Goal: Information Seeking & Learning: Find specific fact

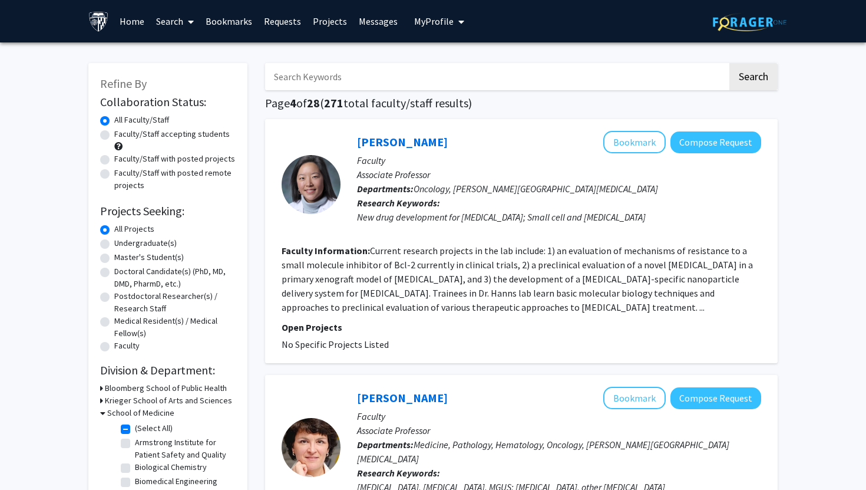
click at [371, 22] on link "Messages" at bounding box center [378, 21] width 51 height 41
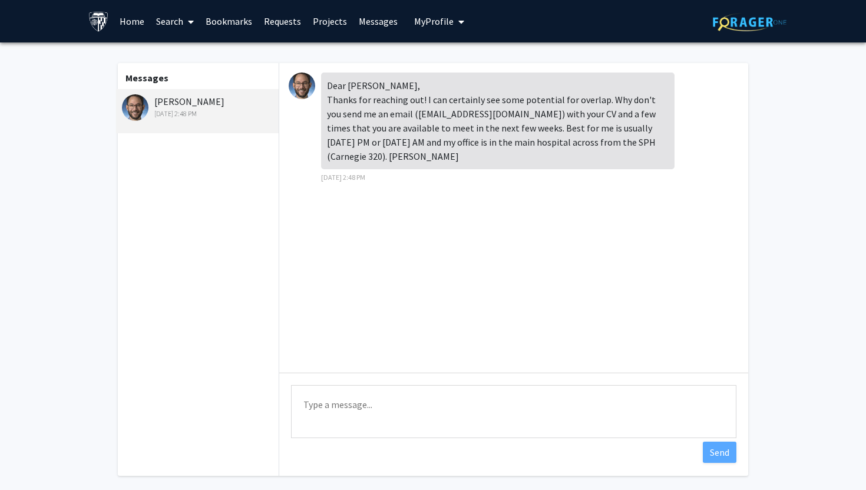
click at [290, 14] on link "Requests" at bounding box center [282, 21] width 49 height 41
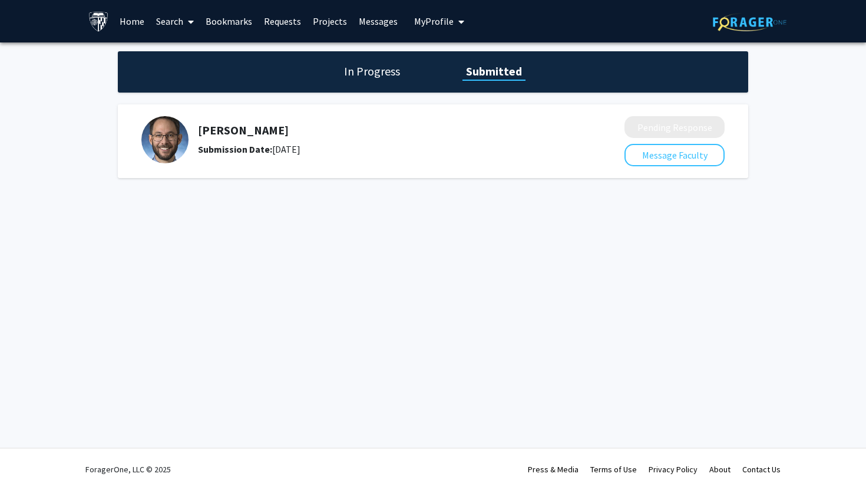
click at [225, 126] on h5 "[PERSON_NAME]" at bounding box center [380, 130] width 364 height 14
click at [162, 127] on img at bounding box center [164, 139] width 47 height 47
click at [291, 18] on link "Requests" at bounding box center [282, 21] width 49 height 41
click at [280, 21] on link "Requests" at bounding box center [282, 21] width 49 height 41
click at [237, 20] on link "Bookmarks" at bounding box center [229, 21] width 58 height 41
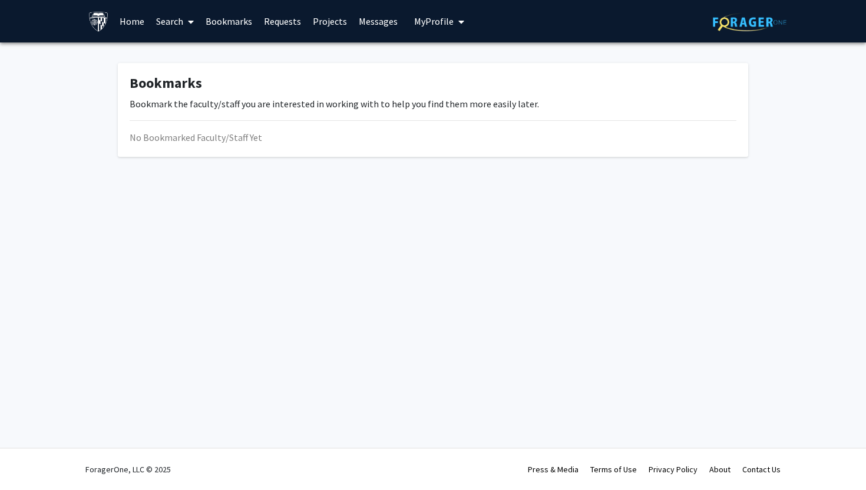
click at [187, 22] on span at bounding box center [188, 21] width 11 height 41
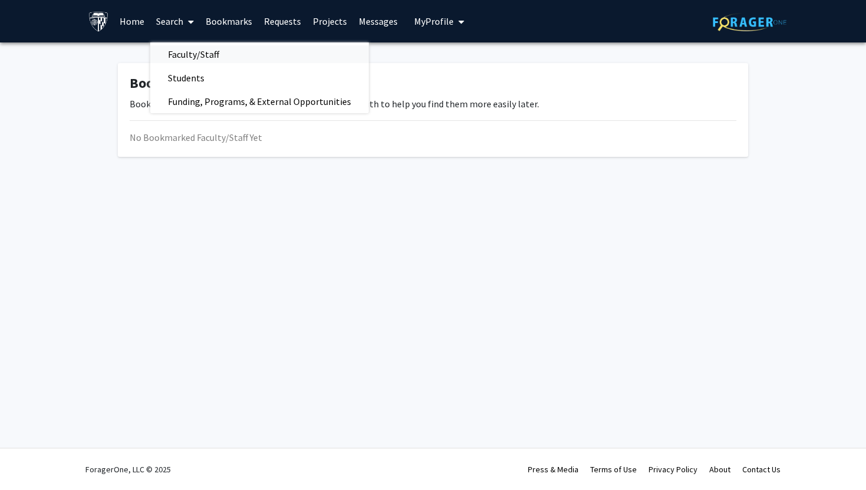
click at [193, 54] on span "Faculty/Staff" at bounding box center [193, 54] width 87 height 24
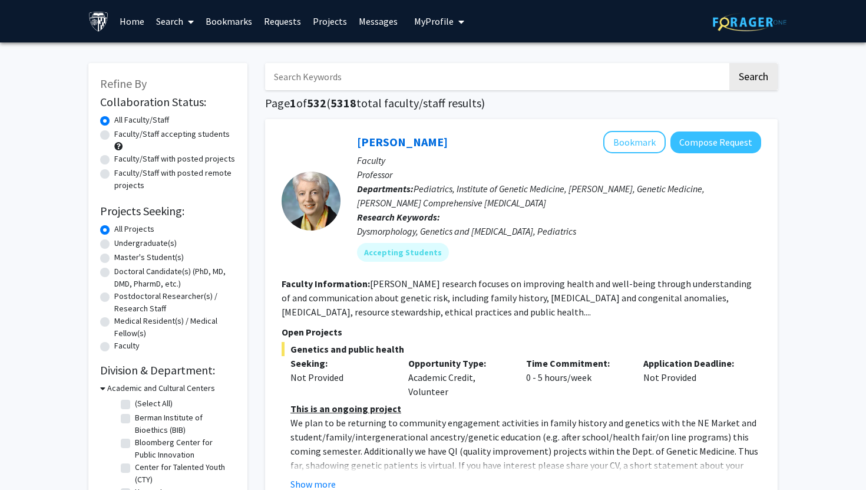
click at [328, 71] on input "Search Keywords" at bounding box center [496, 76] width 463 height 27
click at [730, 63] on button "Search" at bounding box center [754, 76] width 48 height 27
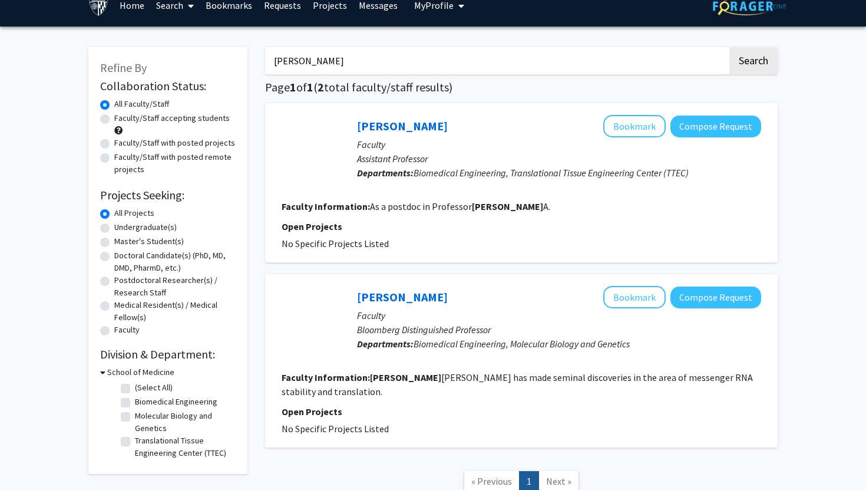
scroll to position [18, 0]
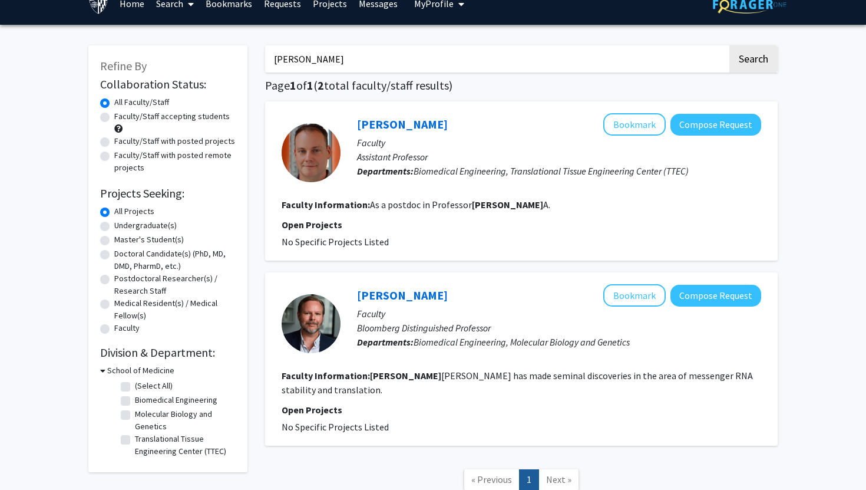
type input "[PERSON_NAME]"
click at [326, 1] on link "Projects" at bounding box center [330, 3] width 46 height 41
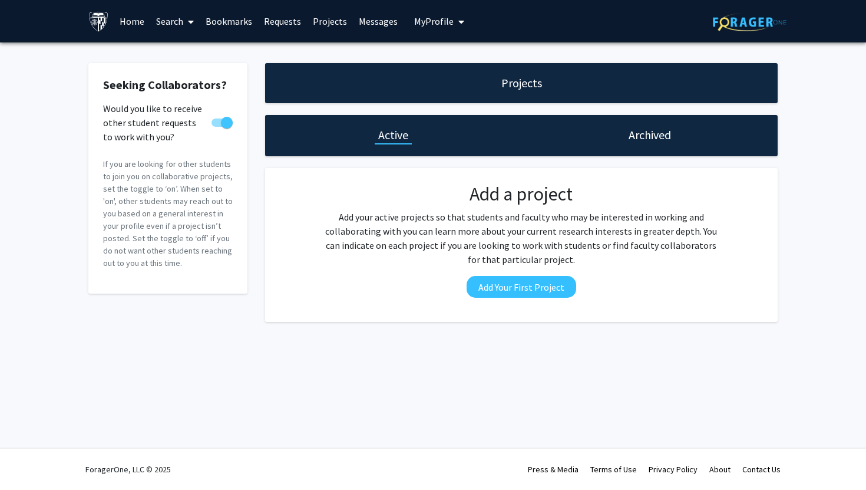
click at [284, 21] on link "Requests" at bounding box center [282, 21] width 49 height 41
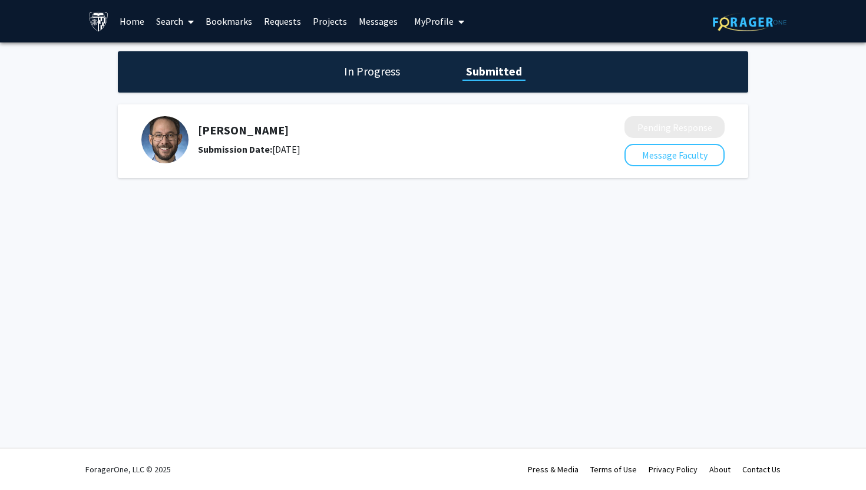
click at [182, 21] on link "Search" at bounding box center [175, 21] width 50 height 41
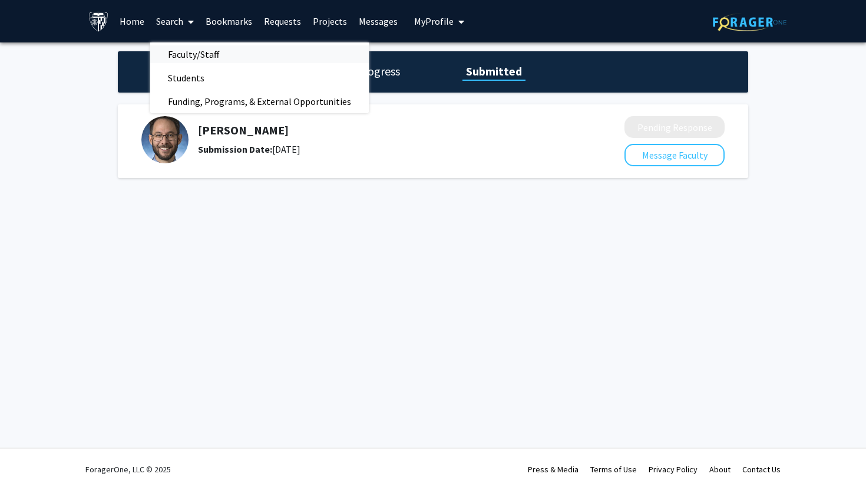
click at [180, 55] on span "Faculty/Staff" at bounding box center [193, 54] width 87 height 24
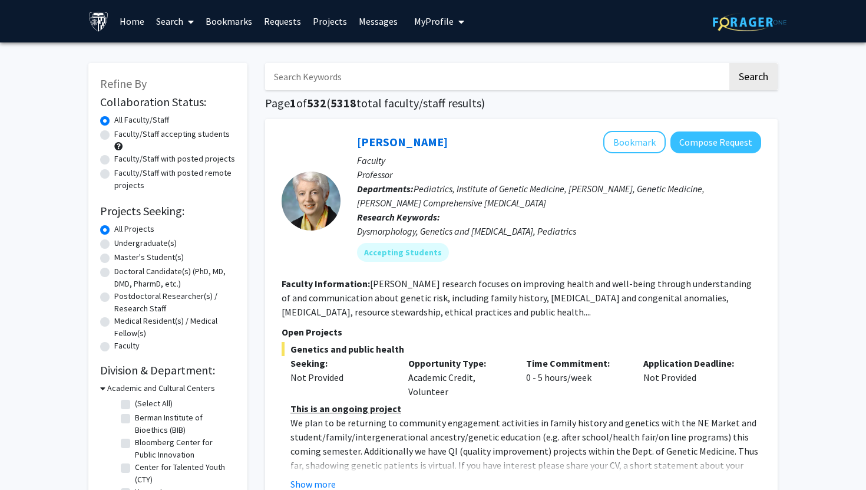
click at [356, 73] on input "Search Keywords" at bounding box center [496, 76] width 463 height 27
type input "[PERSON_NAME]"
click at [730, 63] on button "Search" at bounding box center [754, 76] width 48 height 27
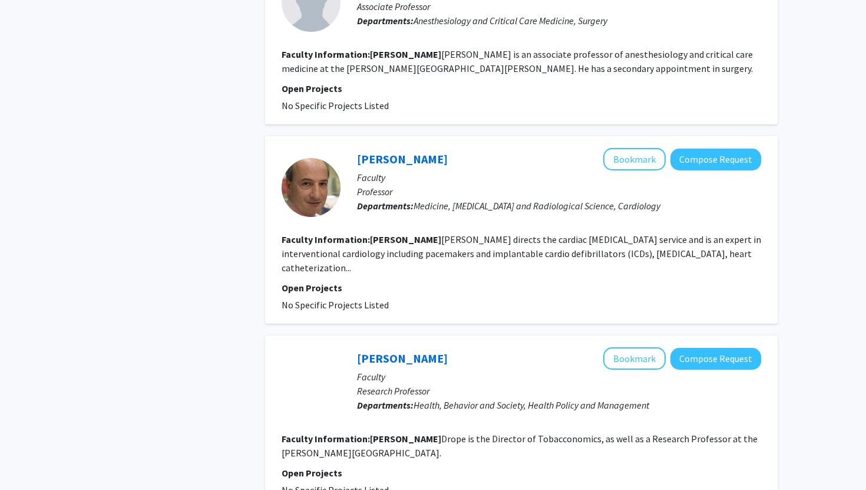
scroll to position [1722, 0]
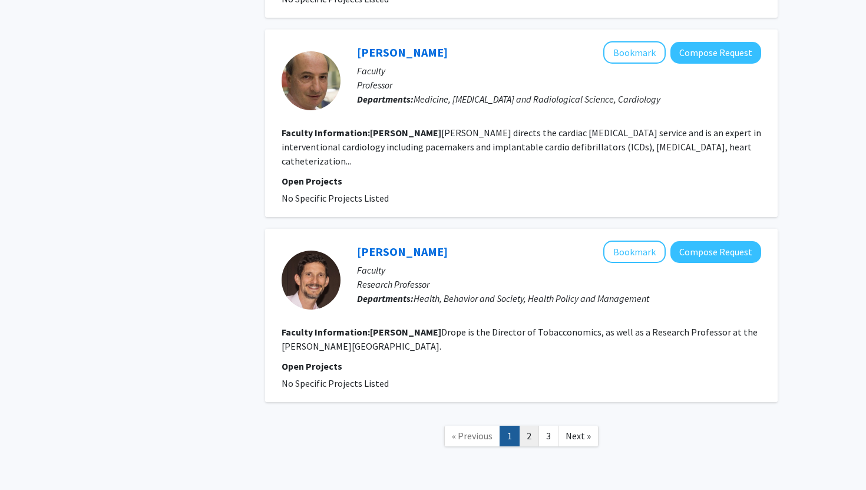
click at [530, 426] on link "2" at bounding box center [529, 436] width 20 height 21
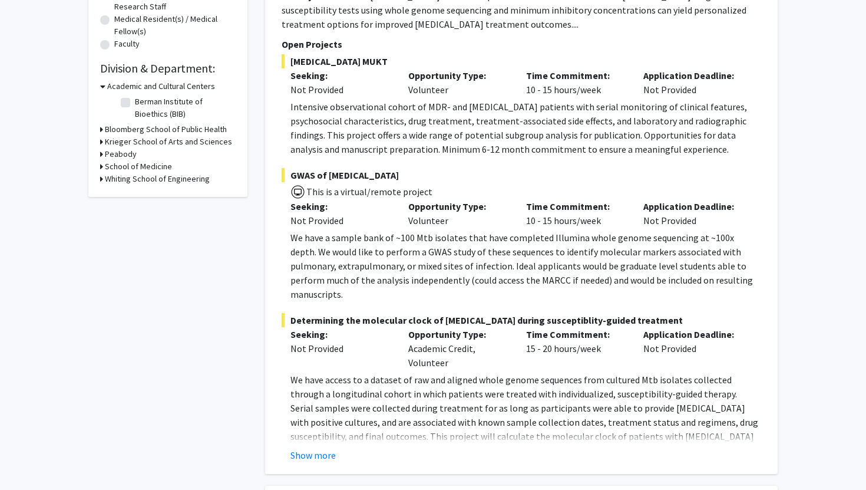
scroll to position [314, 0]
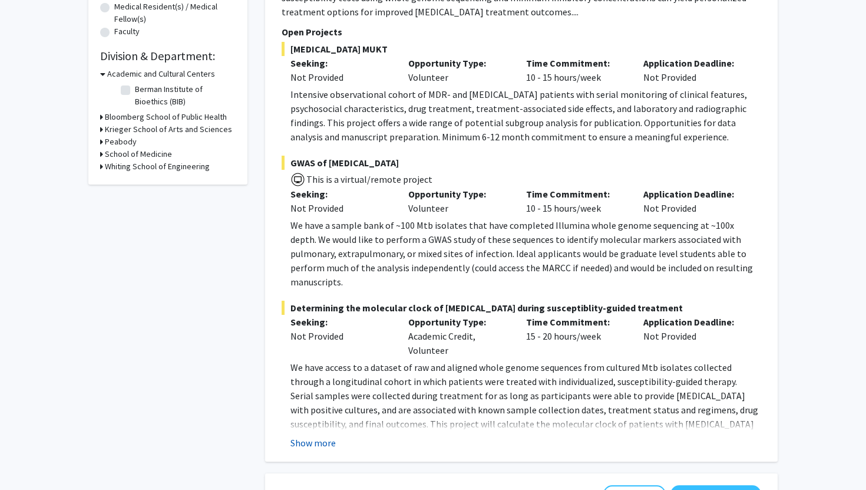
click at [322, 436] on button "Show more" at bounding box center [313, 443] width 45 height 14
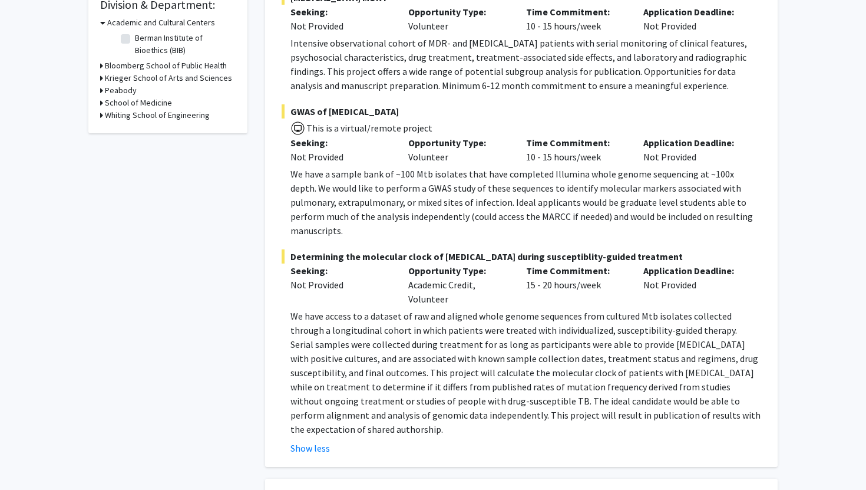
scroll to position [367, 0]
